Goal: Find specific page/section: Find specific page/section

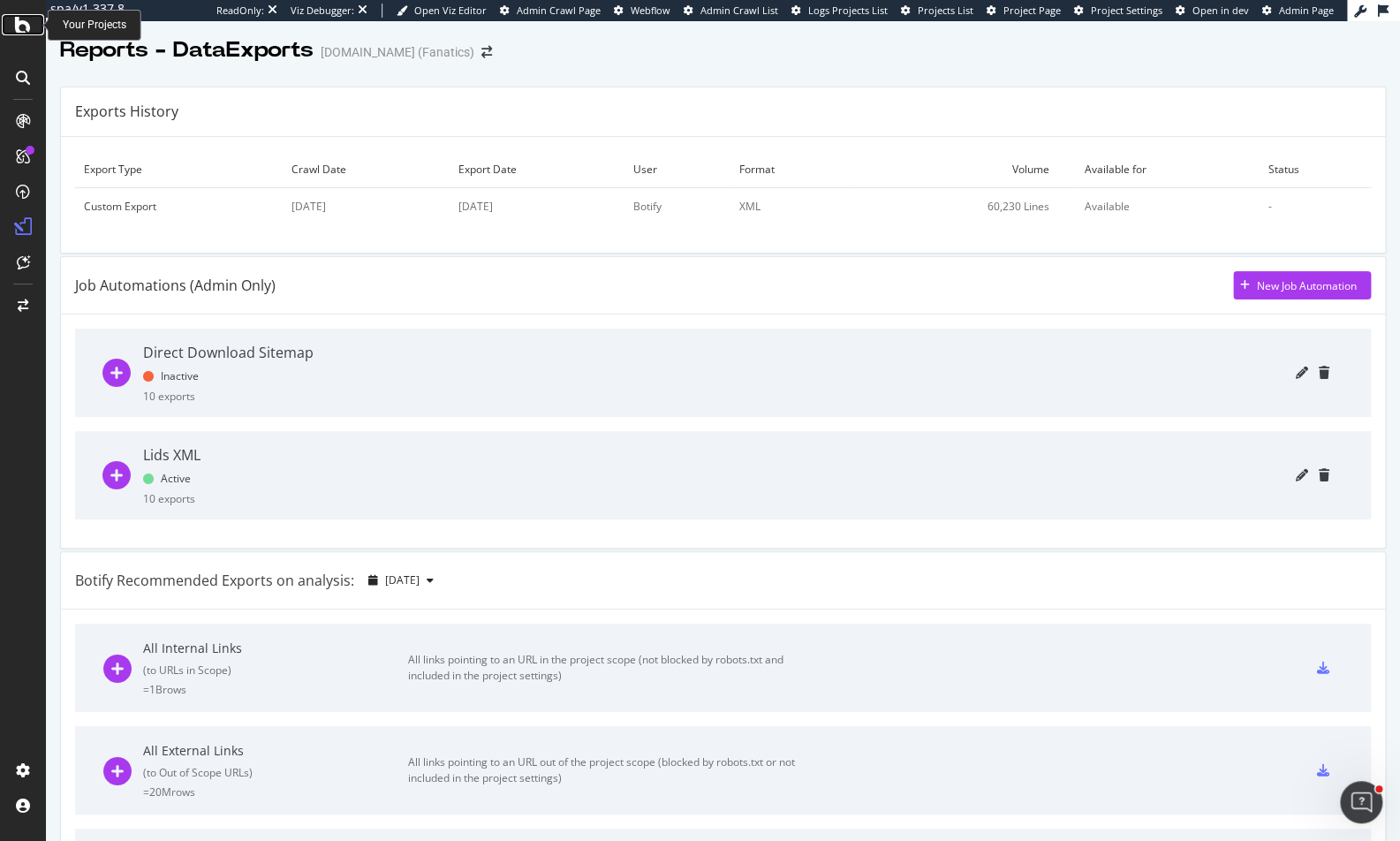
click at [15, 34] on icon at bounding box center [22, 24] width 16 height 21
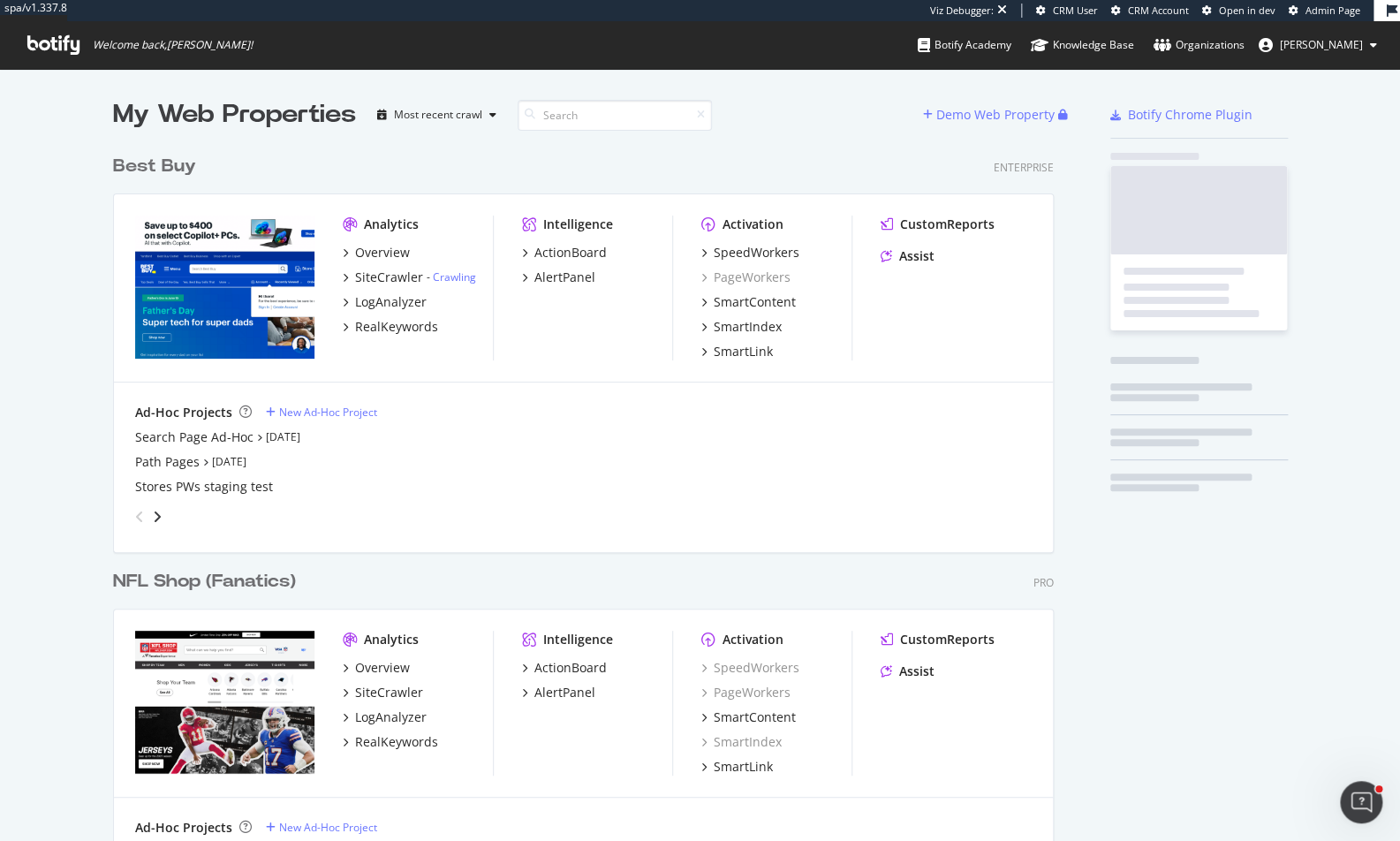
scroll to position [6121, 943]
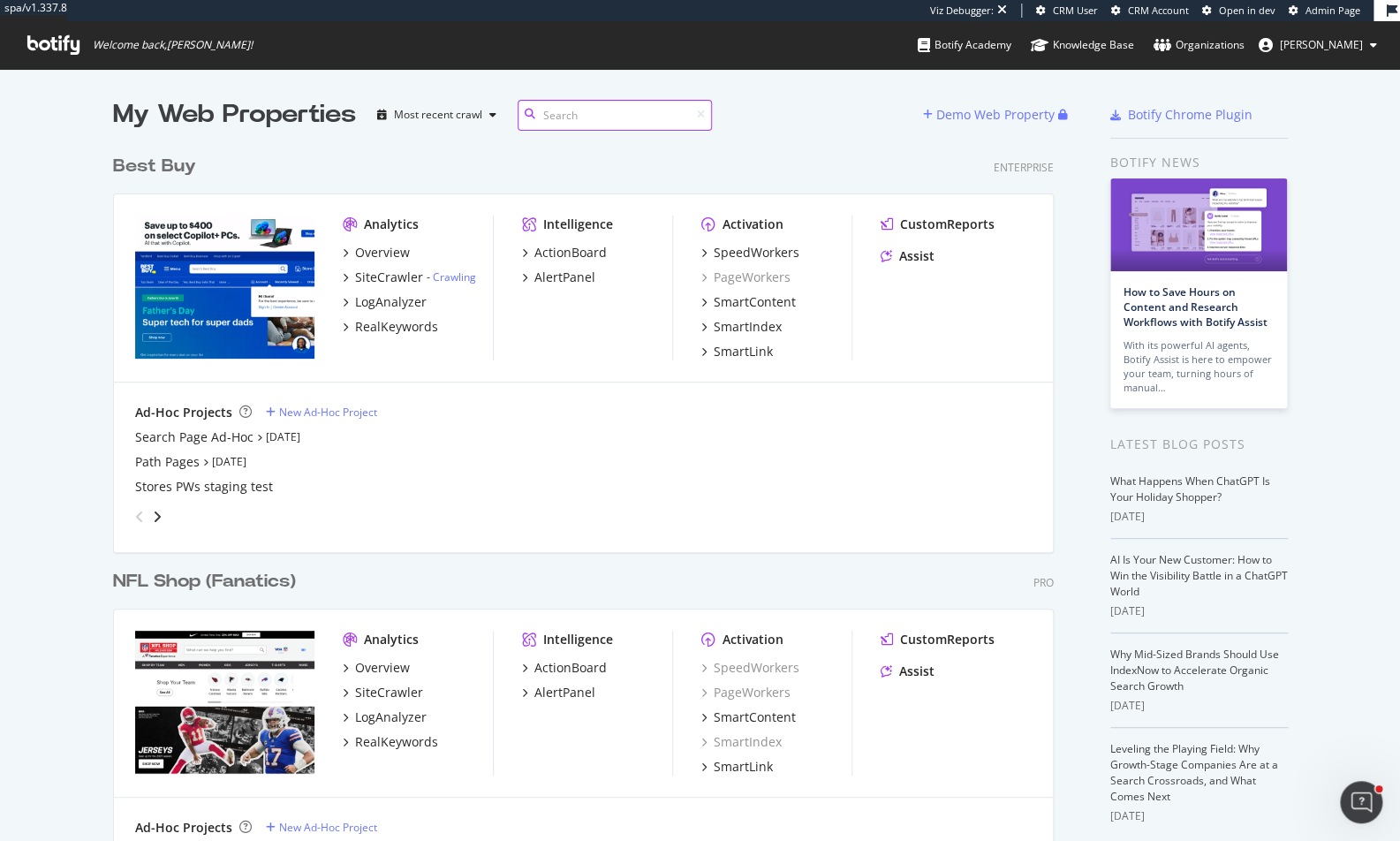
click at [591, 115] on input at bounding box center [614, 115] width 194 height 31
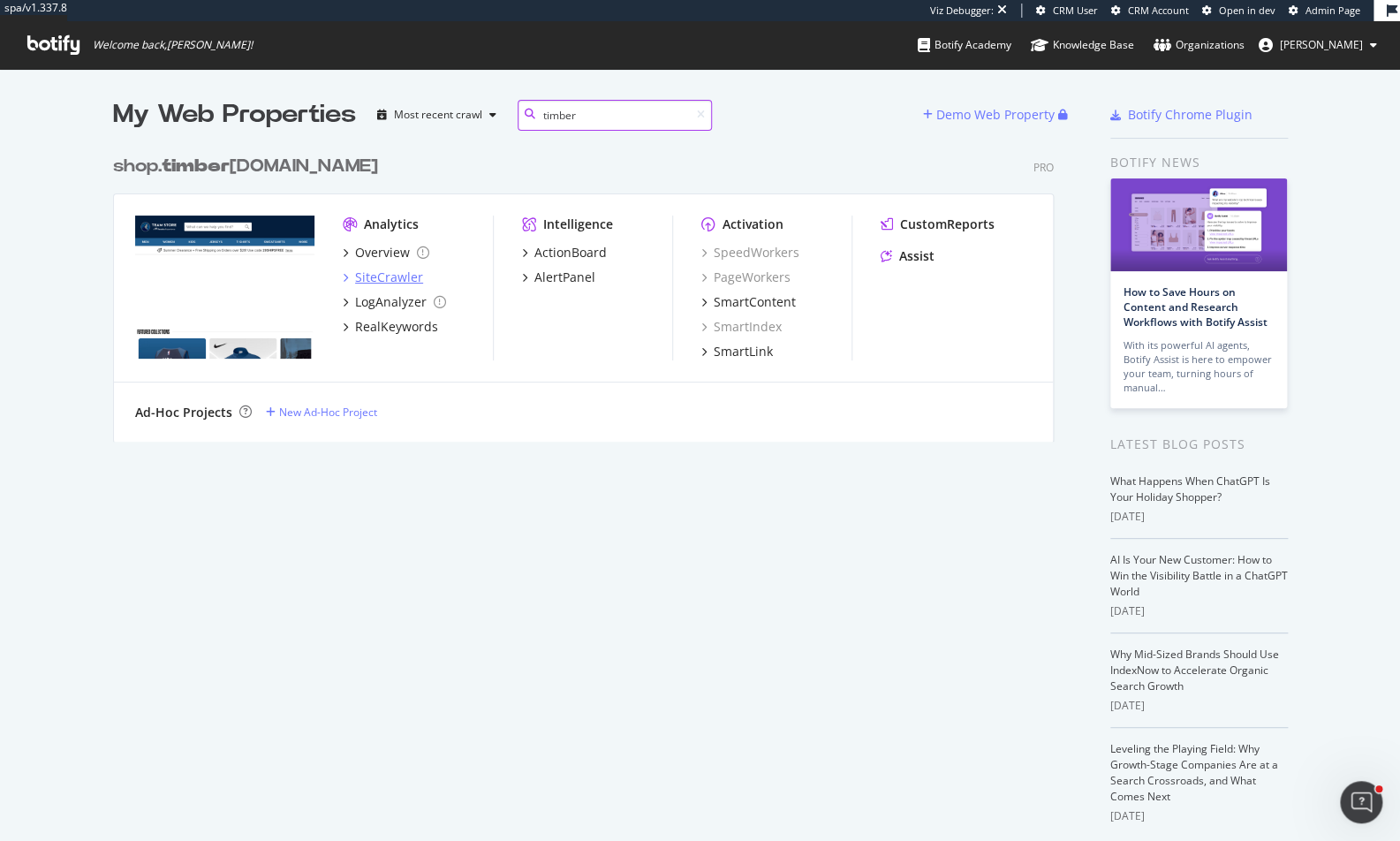
type input "timber"
click at [397, 280] on div "SiteCrawler" at bounding box center [389, 277] width 68 height 17
